Goal: Task Accomplishment & Management: Use online tool/utility

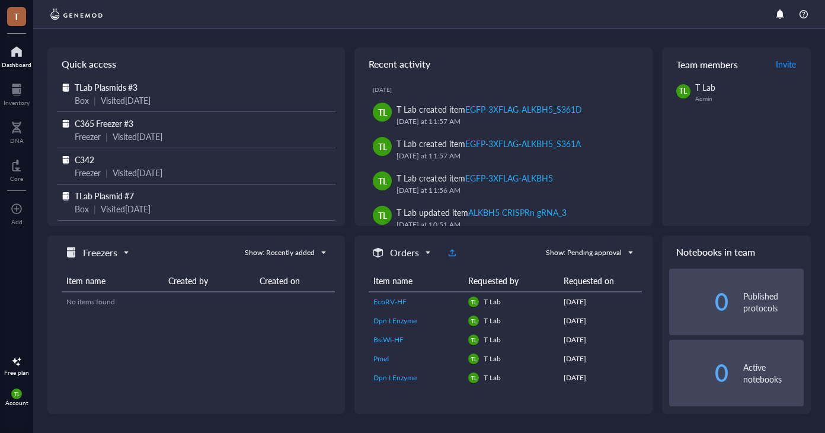
click at [100, 194] on span "TLab Plasmid #7" at bounding box center [104, 196] width 59 height 12
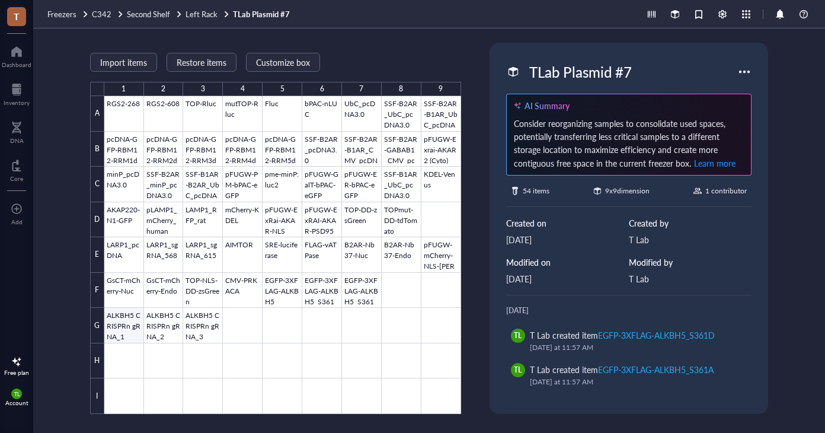
click at [125, 322] on div at bounding box center [282, 255] width 357 height 318
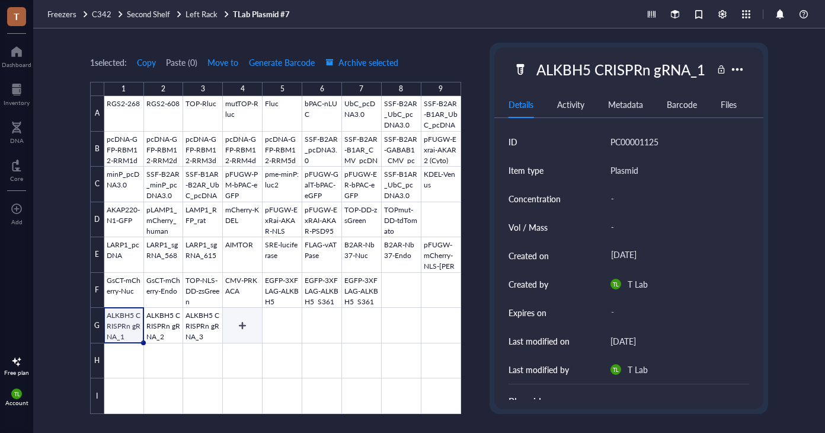
click at [244, 321] on div at bounding box center [282, 255] width 357 height 318
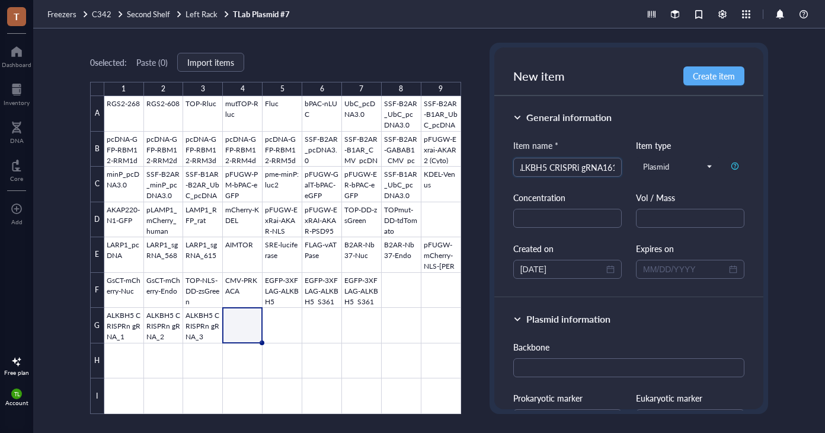
scroll to position [0, 9]
click at [600, 168] on input "ALKBH5 CRISPRi gRNA161" at bounding box center [567, 167] width 94 height 18
click at [600, 169] on input "ALKBH5 CRISPRi gRNA161" at bounding box center [567, 167] width 94 height 18
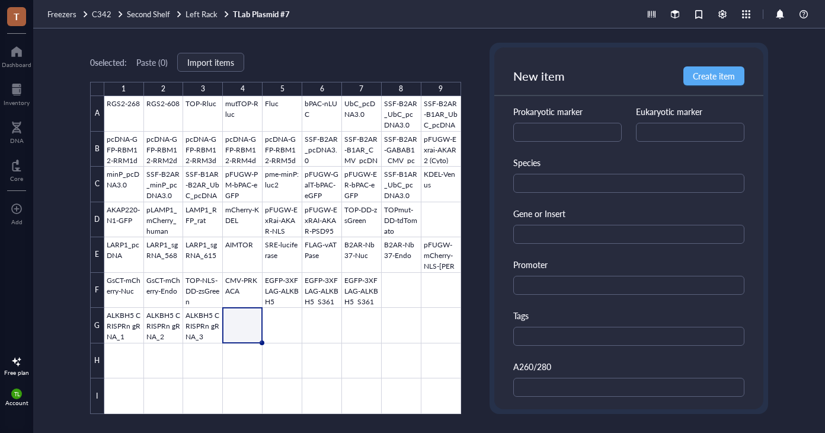
scroll to position [341, 0]
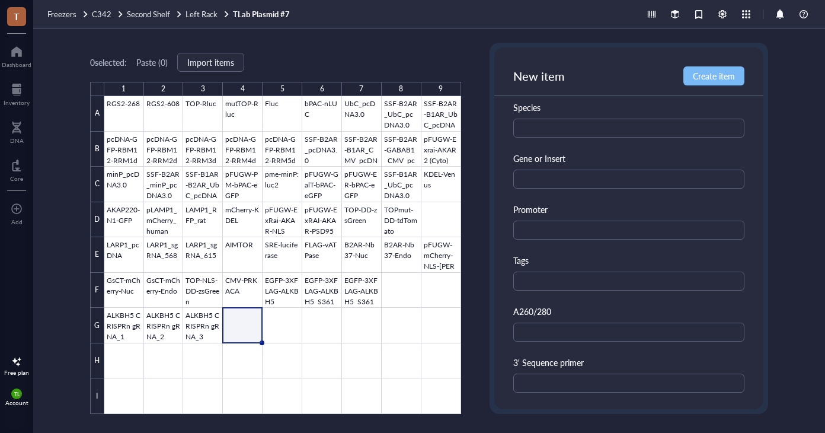
type input "ALKBH5 CRISPRi gRNA 161"
click at [718, 75] on span "Create item" at bounding box center [714, 75] width 42 height 9
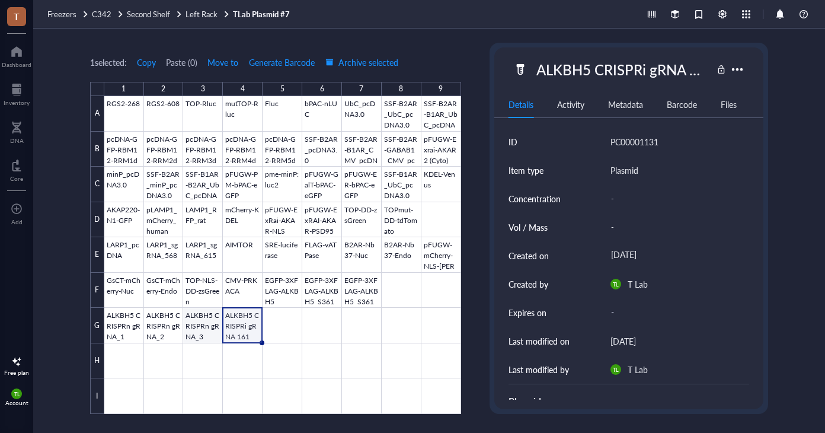
click at [195, 322] on div at bounding box center [282, 255] width 357 height 318
click at [273, 318] on div at bounding box center [282, 255] width 357 height 318
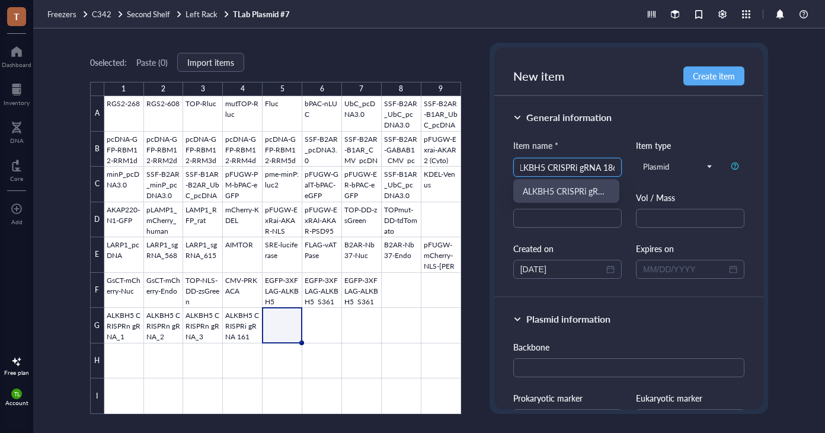
scroll to position [0, 11]
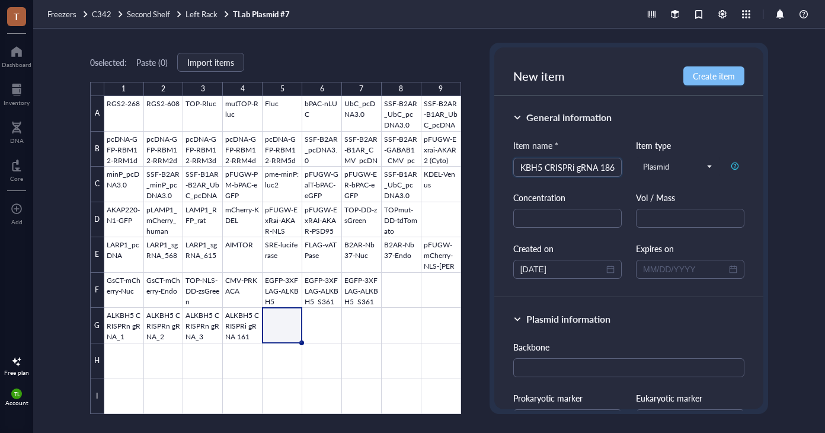
type input "ALKBH5 CRISPRi gRNA 186"
click at [731, 75] on span "Create item" at bounding box center [714, 75] width 42 height 9
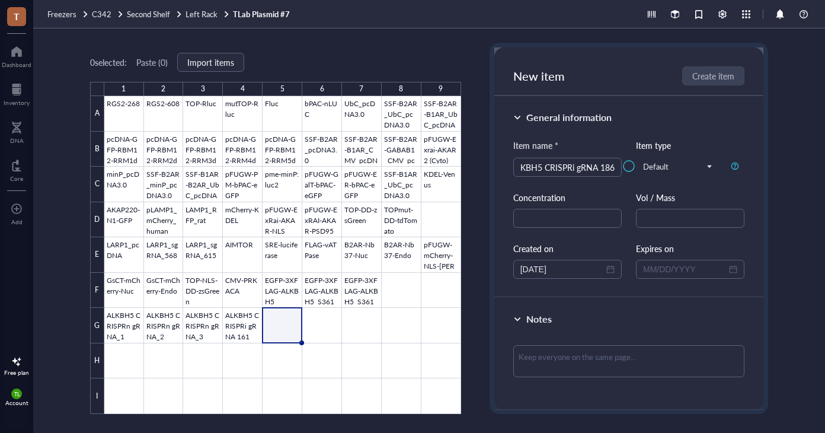
scroll to position [0, 0]
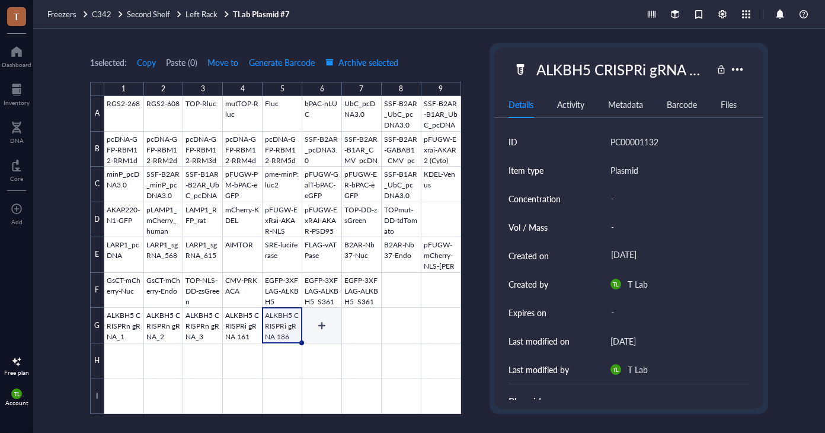
click at [323, 322] on div at bounding box center [282, 255] width 357 height 318
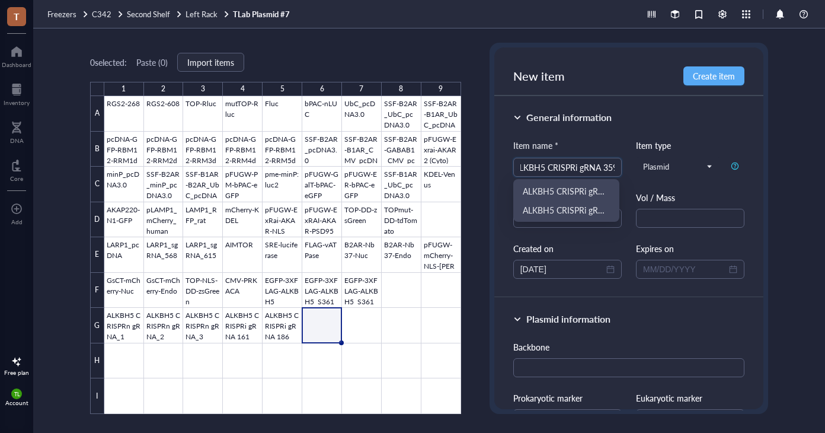
scroll to position [0, 11]
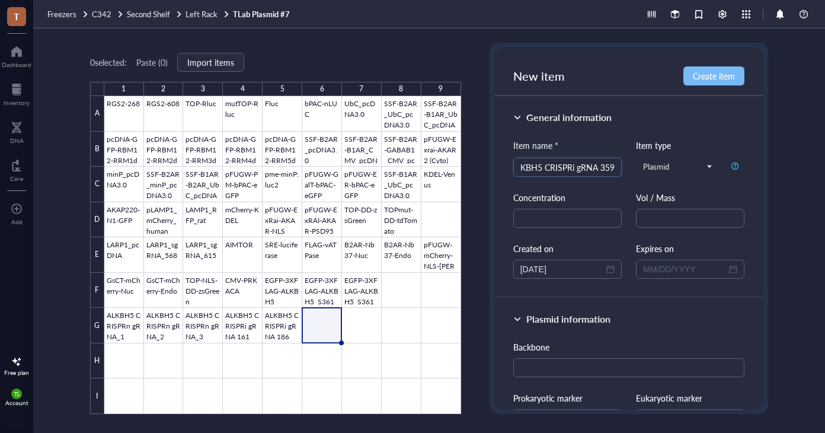
type input "ALKBH5 CRISPRi gRNA 359"
click at [714, 78] on span "Create item" at bounding box center [714, 75] width 42 height 9
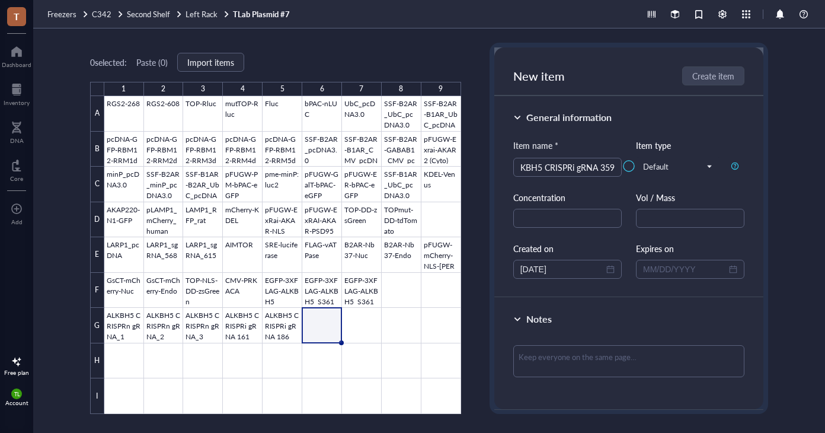
scroll to position [0, 0]
